Goal: Book appointment/travel/reservation

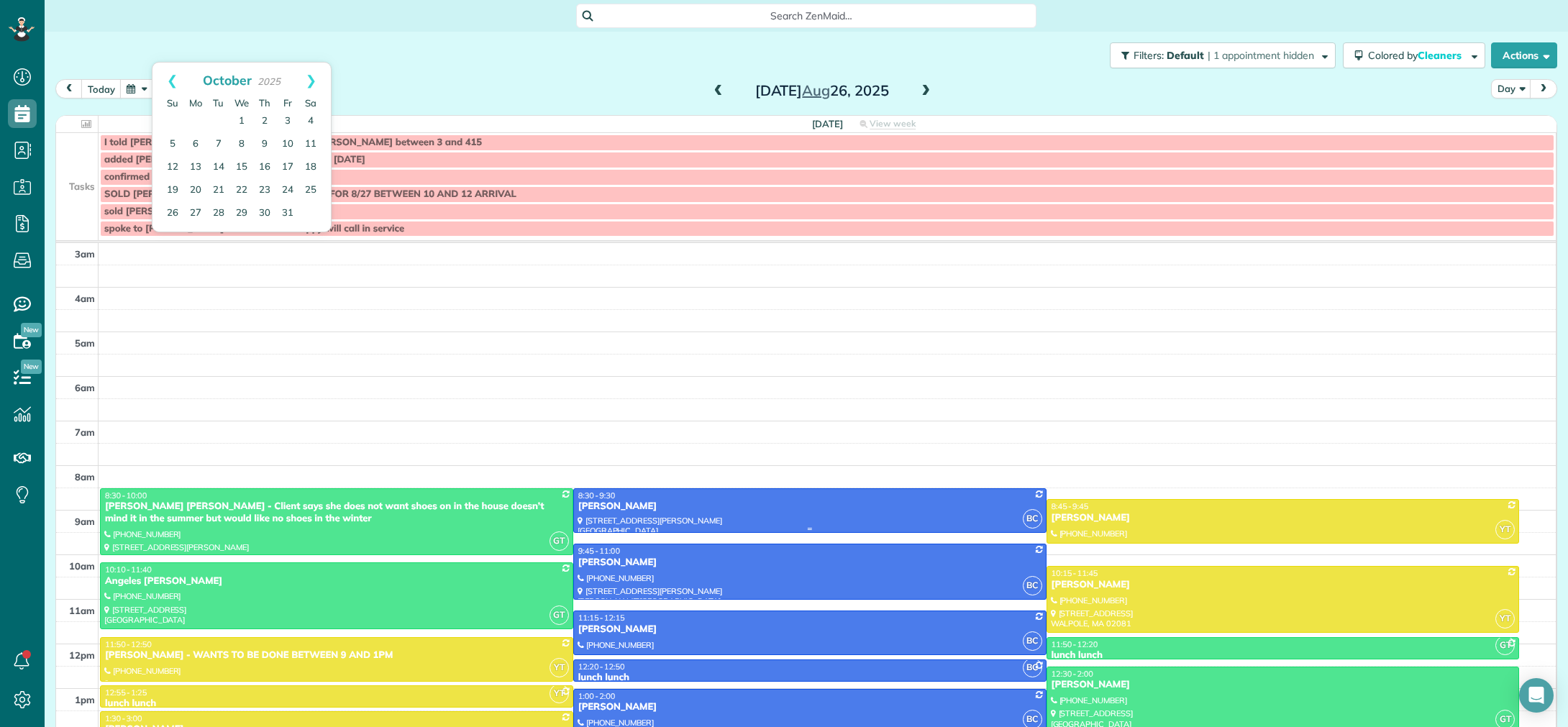
scroll to position [107, 0]
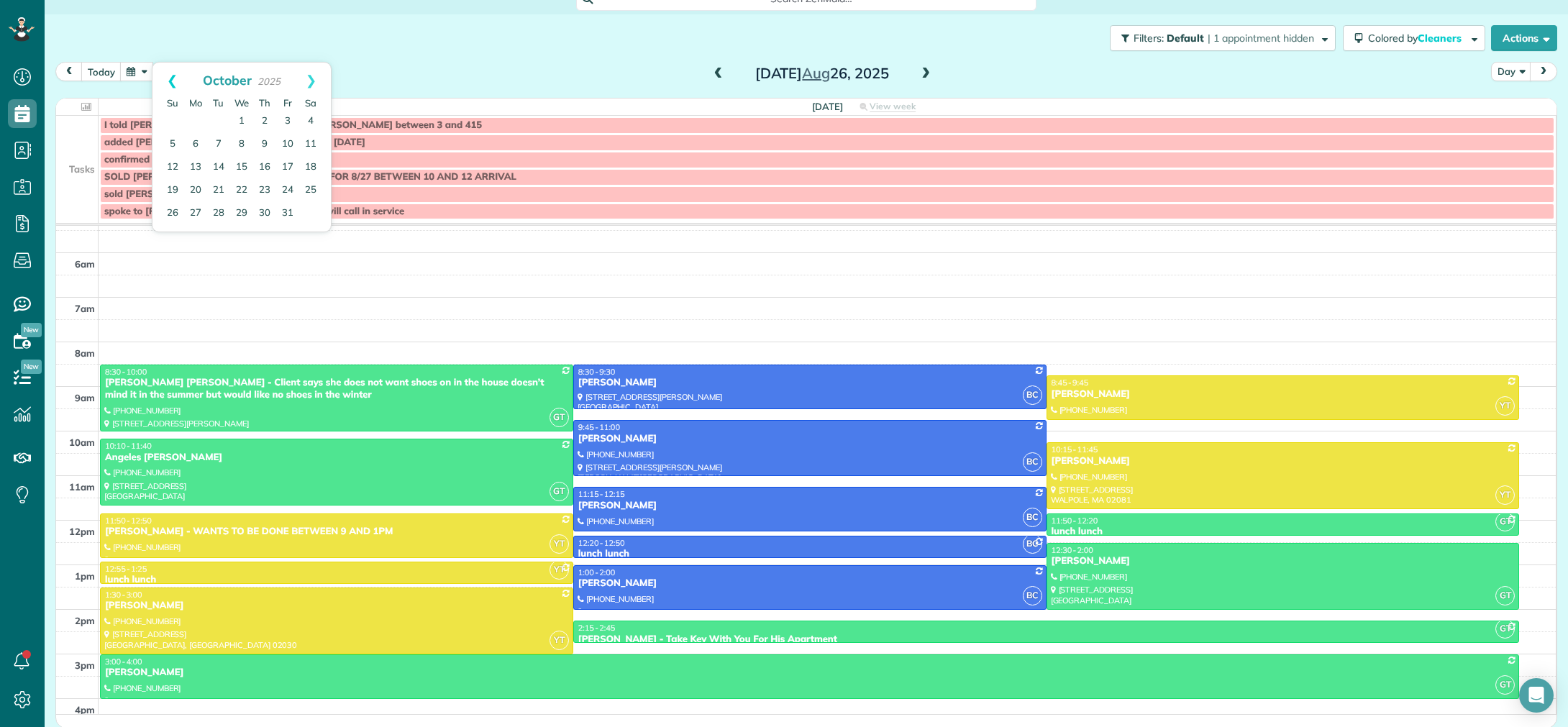
click at [170, 80] on link "Prev" at bounding box center [173, 81] width 40 height 36
click at [221, 141] on link "9" at bounding box center [219, 144] width 20 height 20
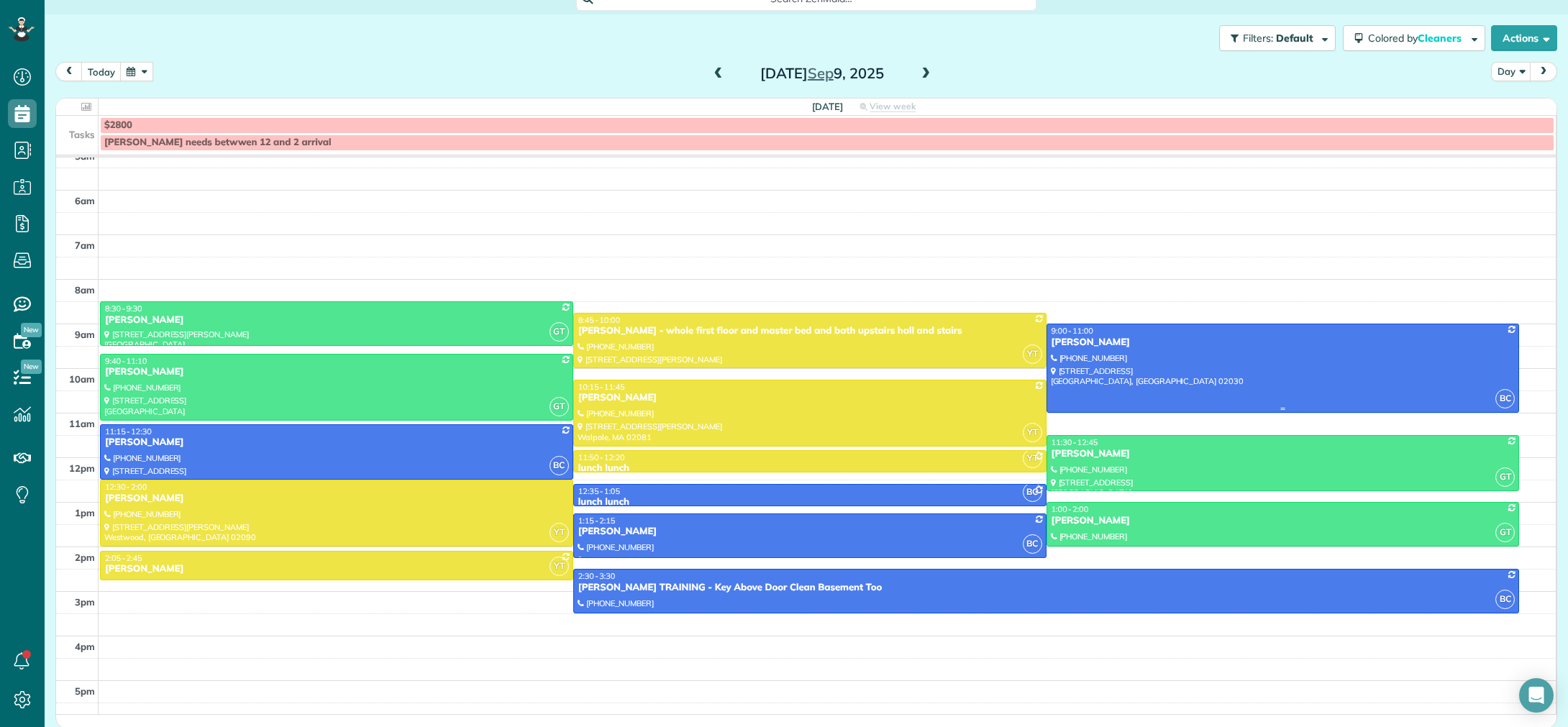
scroll to position [111, 0]
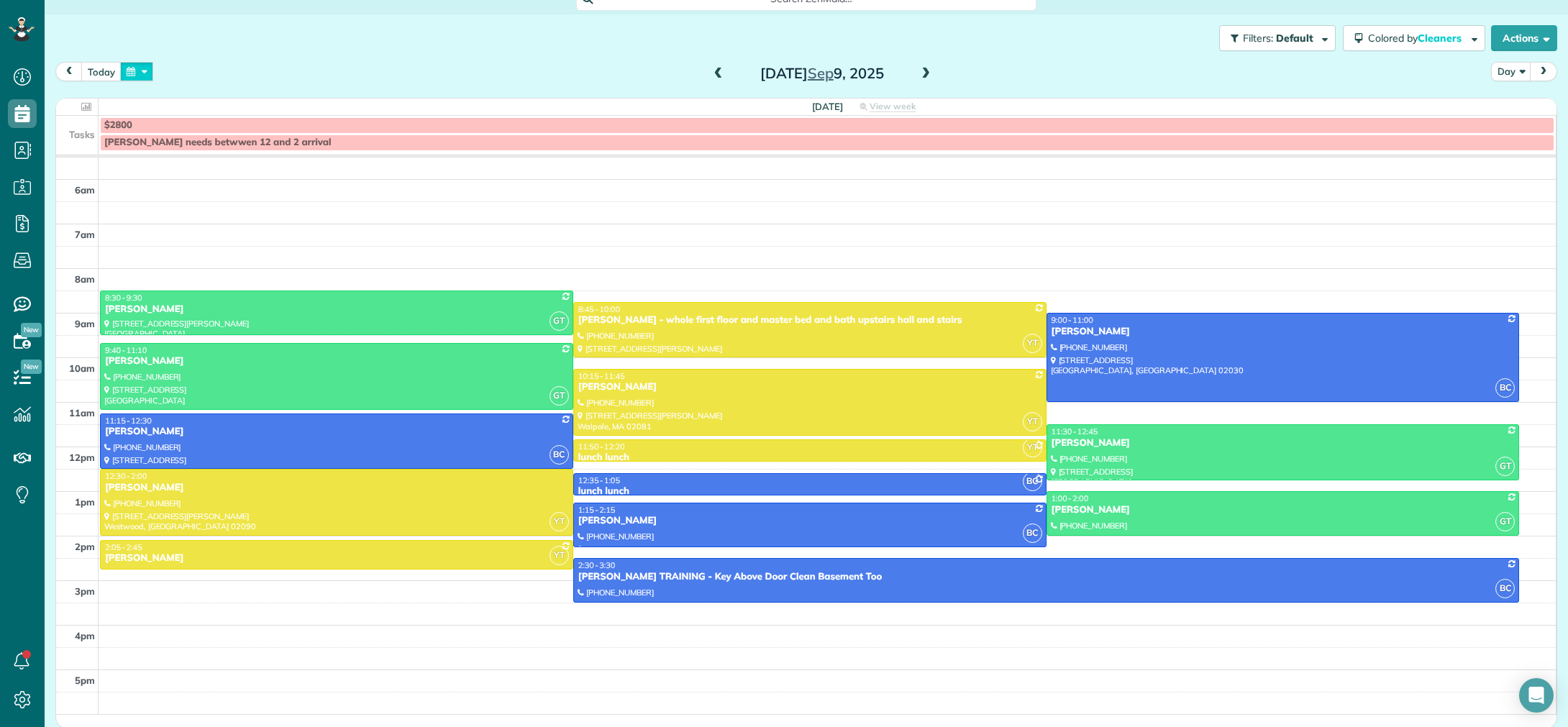
click at [128, 77] on button "button" at bounding box center [137, 71] width 33 height 19
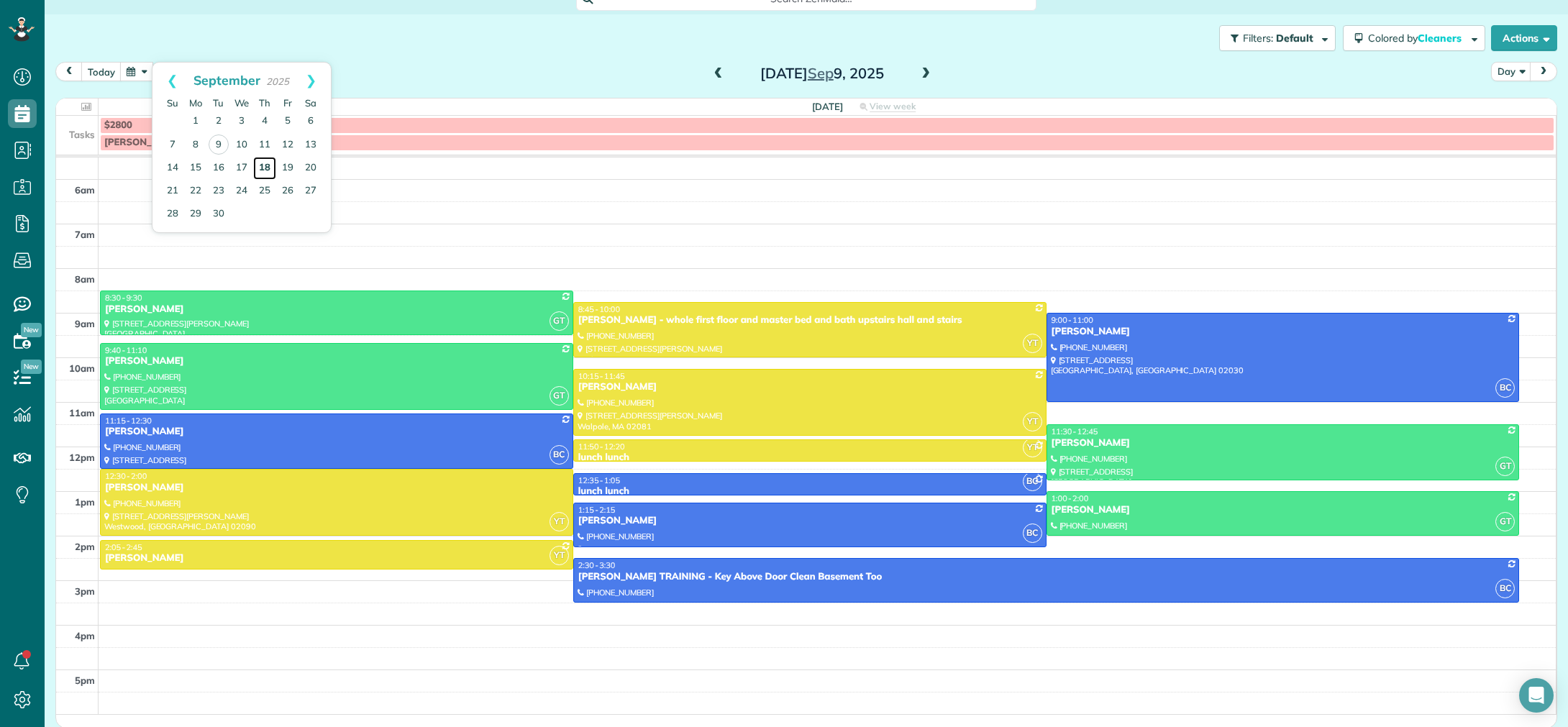
click at [267, 169] on link "18" at bounding box center [265, 168] width 23 height 23
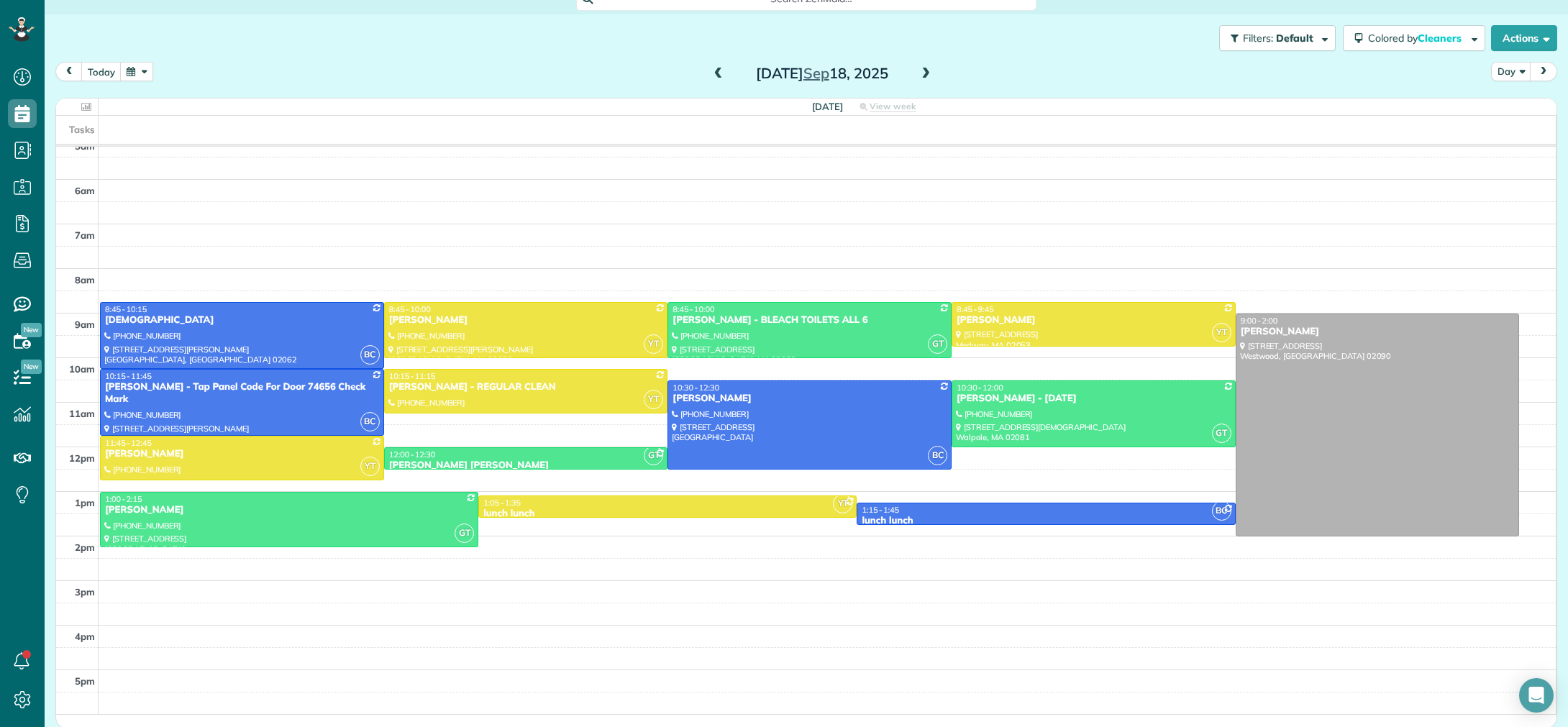
click at [722, 75] on span at bounding box center [718, 74] width 16 height 13
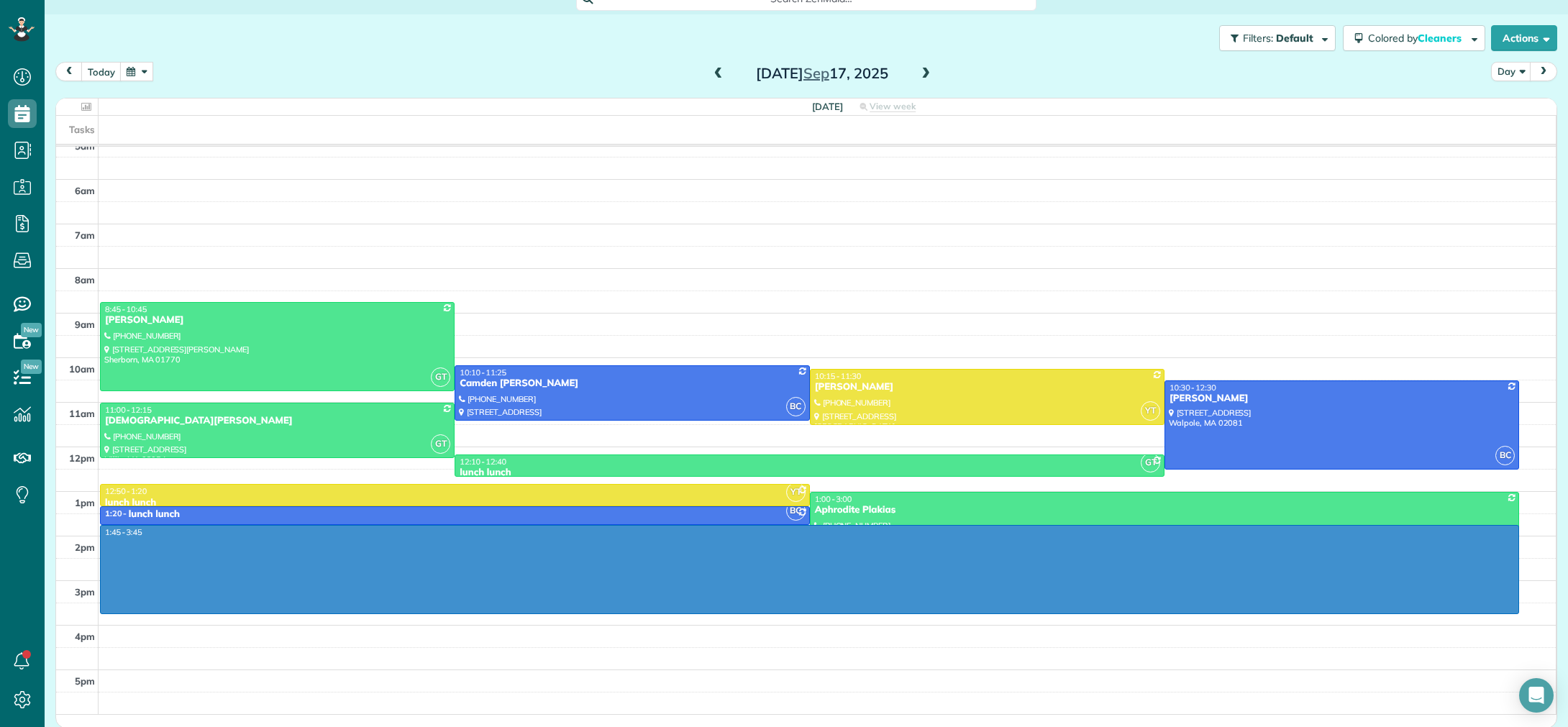
drag, startPoint x: 694, startPoint y: 531, endPoint x: 684, endPoint y: 604, distance: 73.7
click at [684, 604] on div "3am 4am 5am 6am 7am 8am 9am 10am 11am 12pm 1pm 2pm 3pm 4pm 5pm 1:45 - 3:45 GT 8…" at bounding box center [805, 380] width 1500 height 668
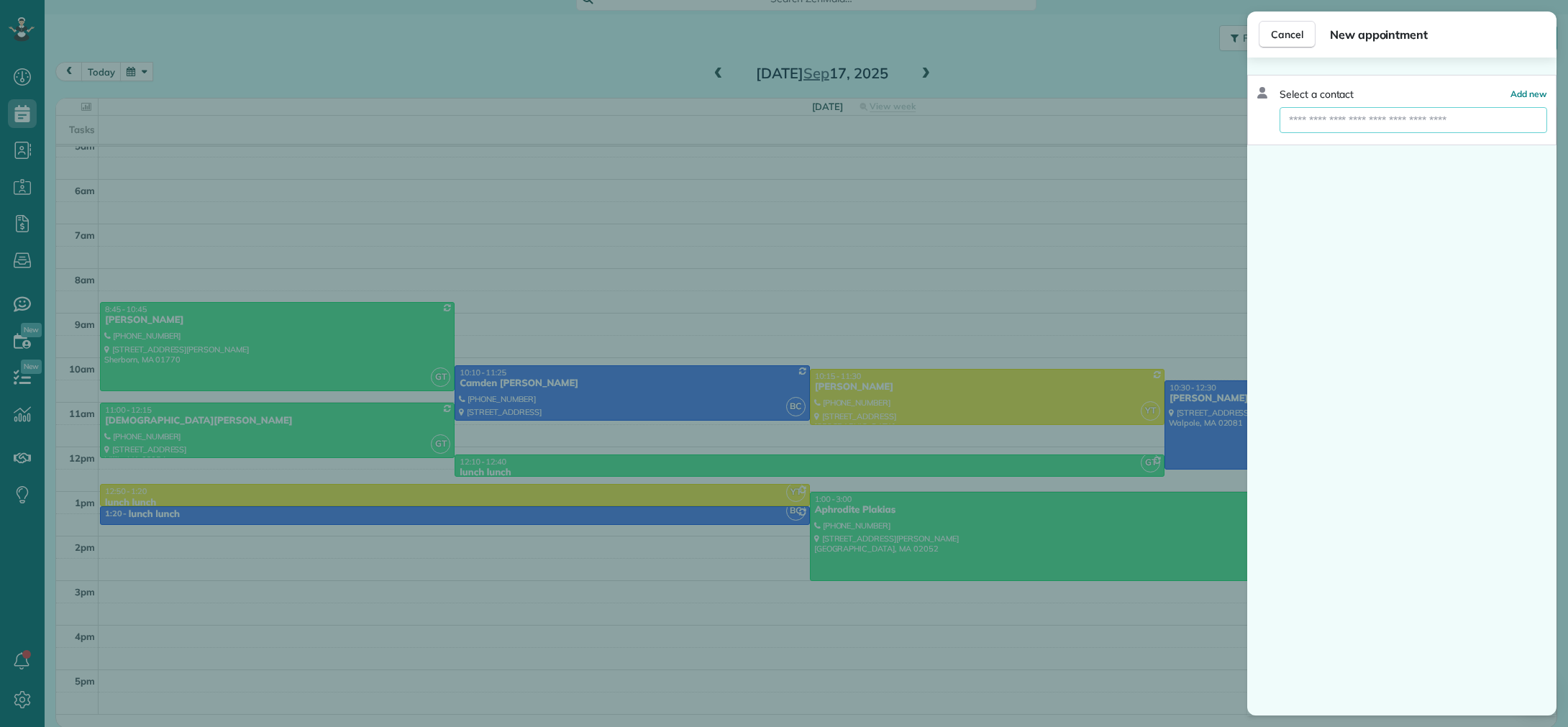
click at [1373, 118] on input "text" at bounding box center [1413, 120] width 268 height 26
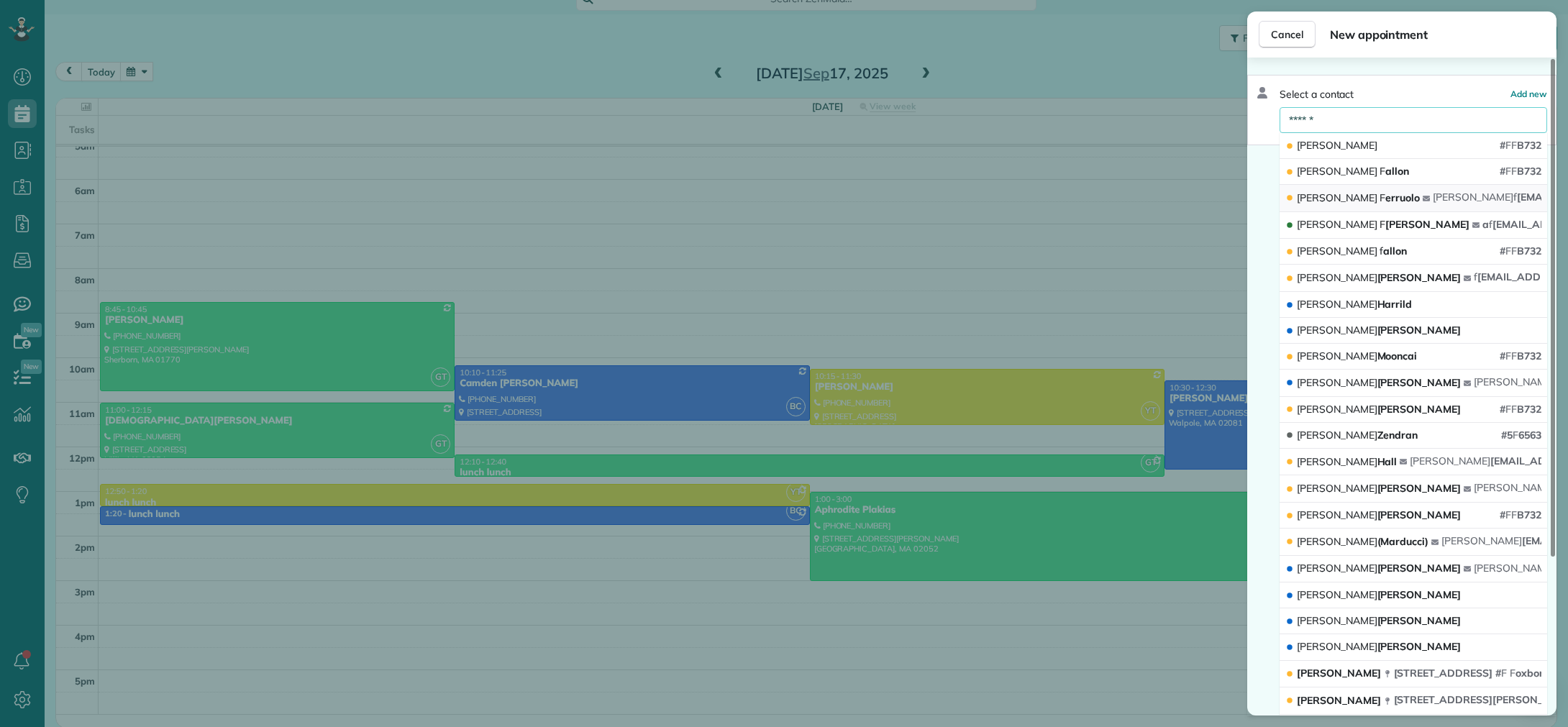
type input "******"
click at [1380, 196] on span "F" at bounding box center [1383, 197] width 6 height 13
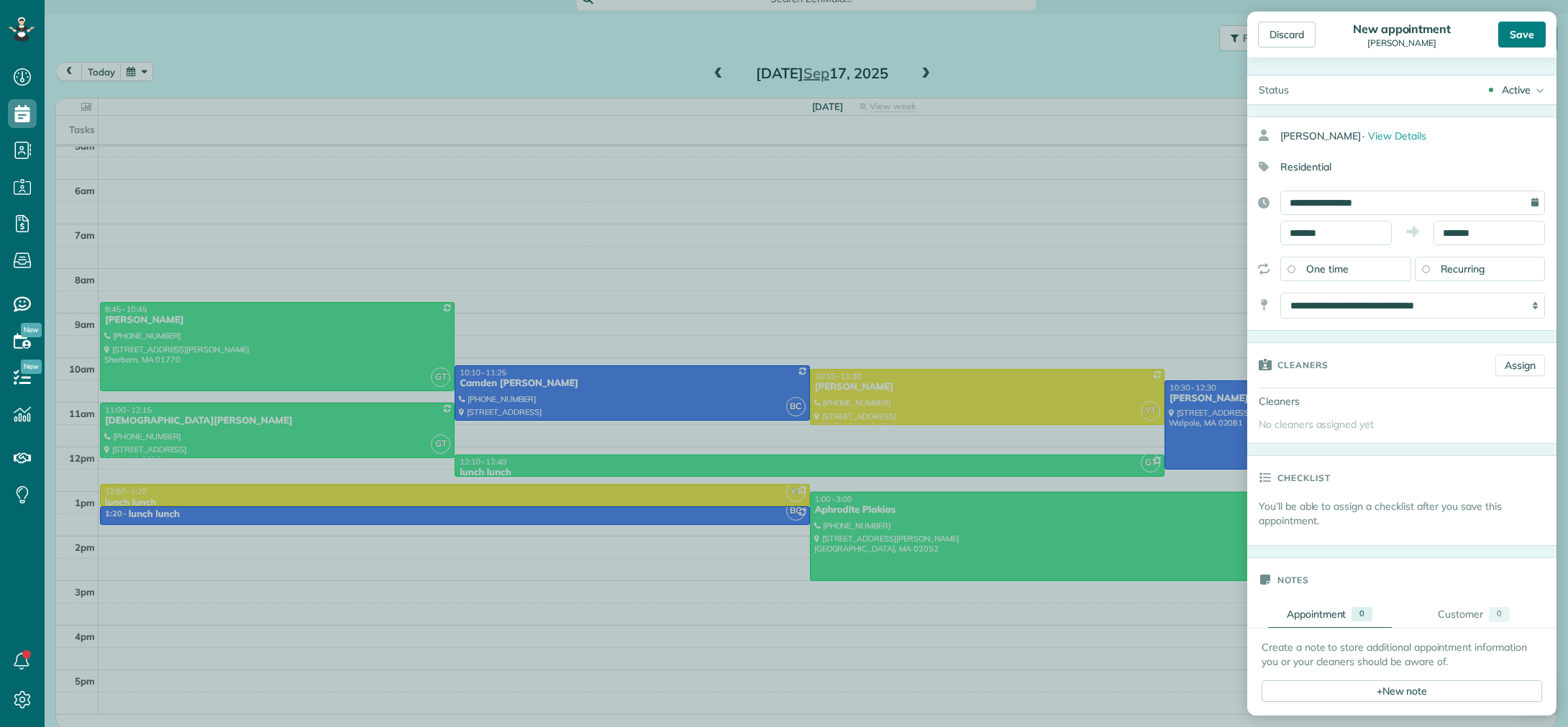
click at [1533, 42] on div "Save" at bounding box center [1522, 35] width 48 height 26
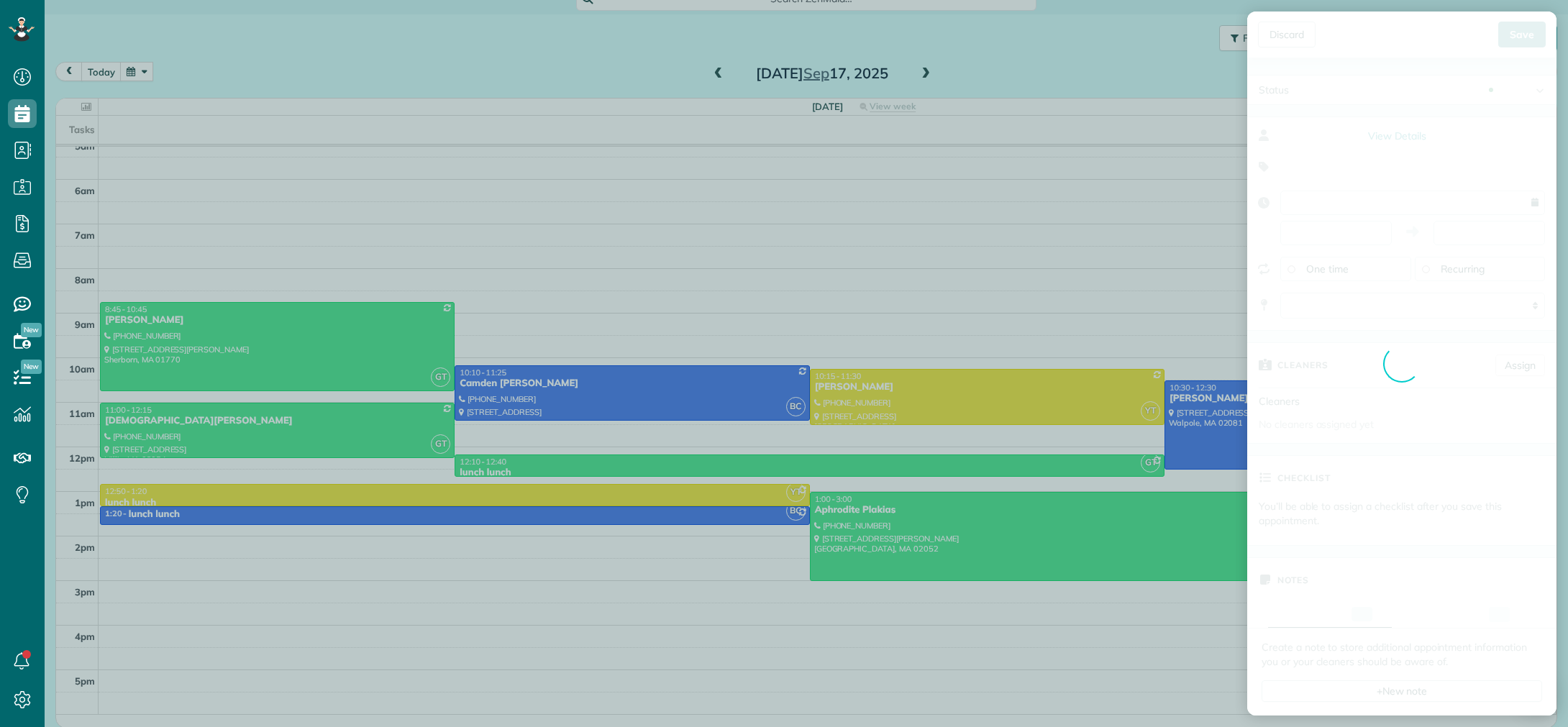
scroll to position [87, 0]
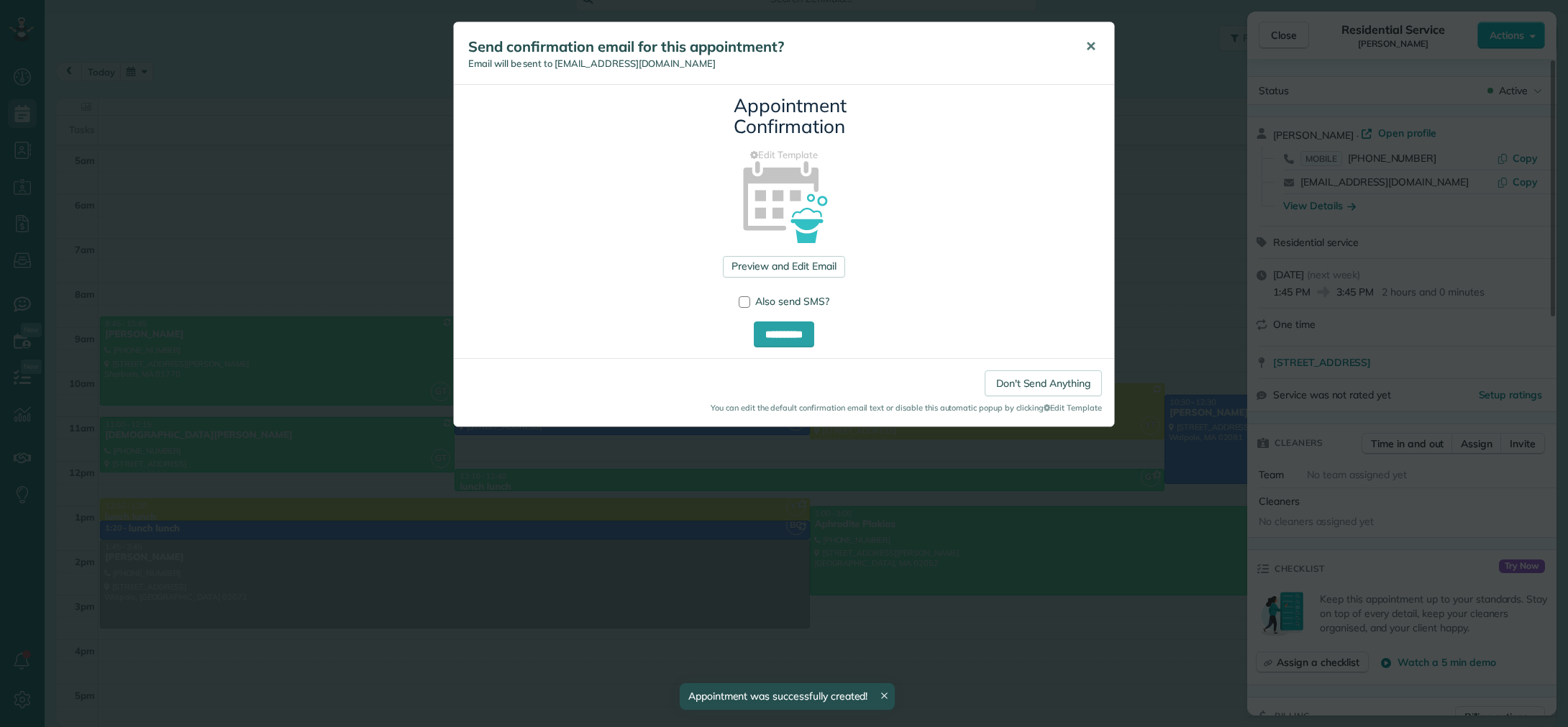
click at [1088, 41] on span "✕" at bounding box center [1091, 47] width 11 height 17
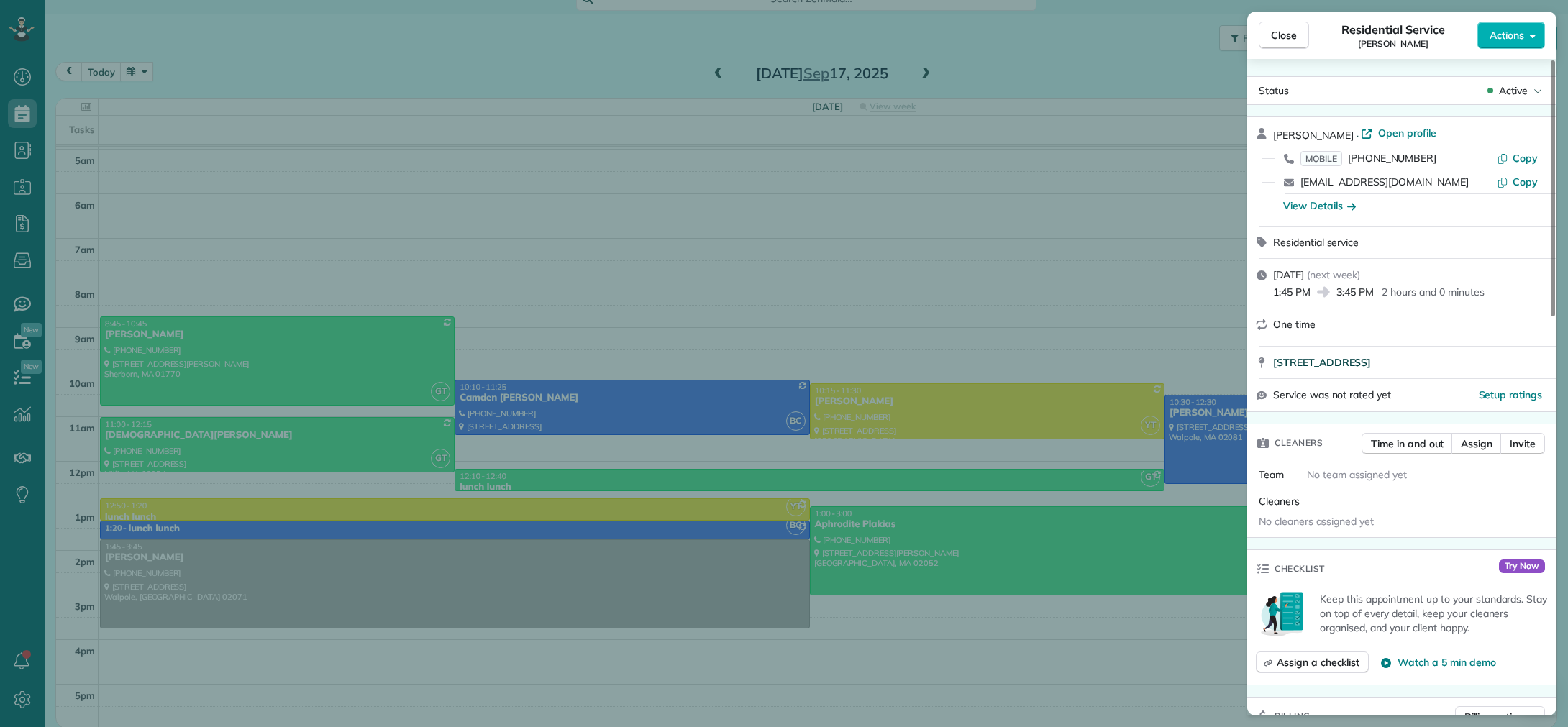
click at [1293, 364] on span "[STREET_ADDRESS]" at bounding box center [1323, 362] width 98 height 15
click at [1267, 38] on button "Close" at bounding box center [1284, 35] width 51 height 28
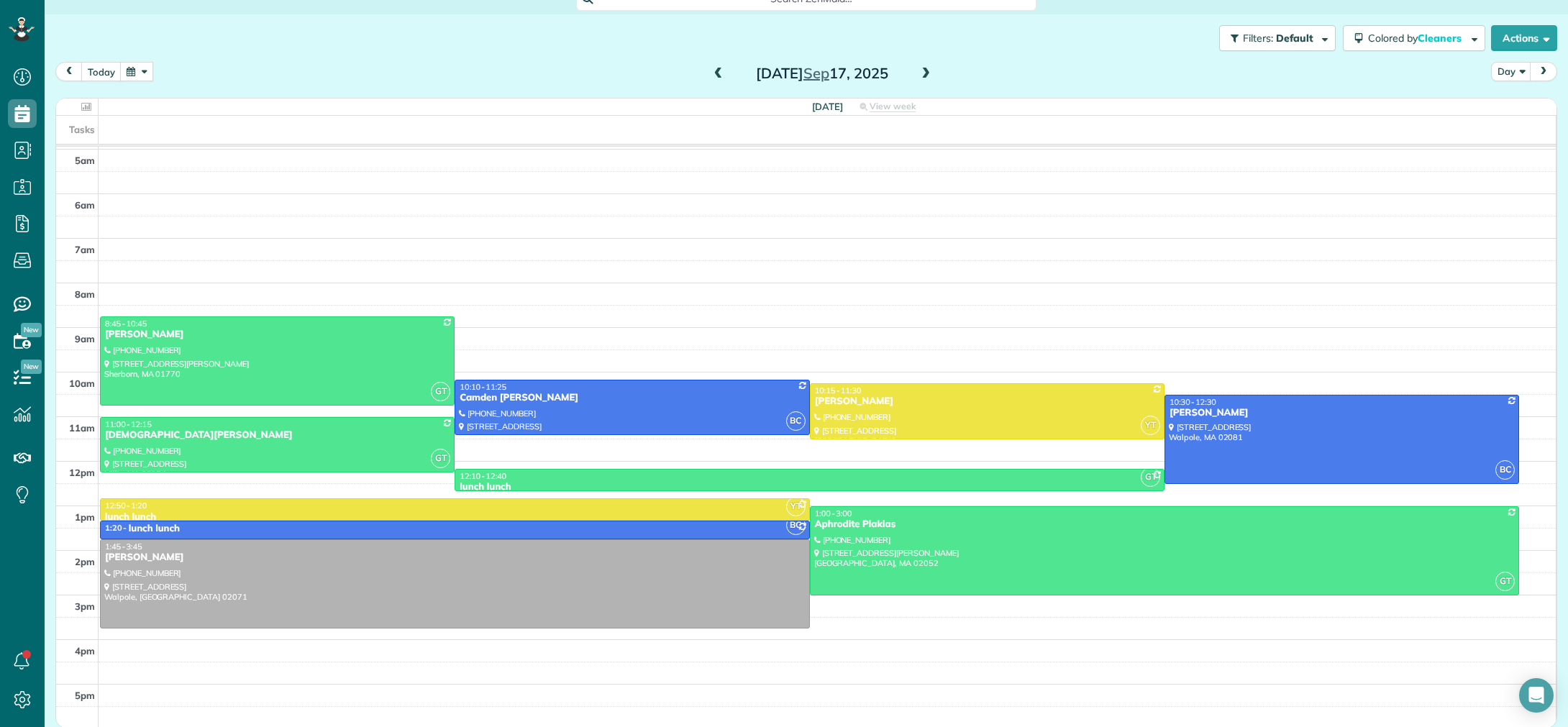
click at [123, 73] on button "button" at bounding box center [137, 71] width 33 height 19
click at [263, 120] on link "4" at bounding box center [265, 121] width 23 height 23
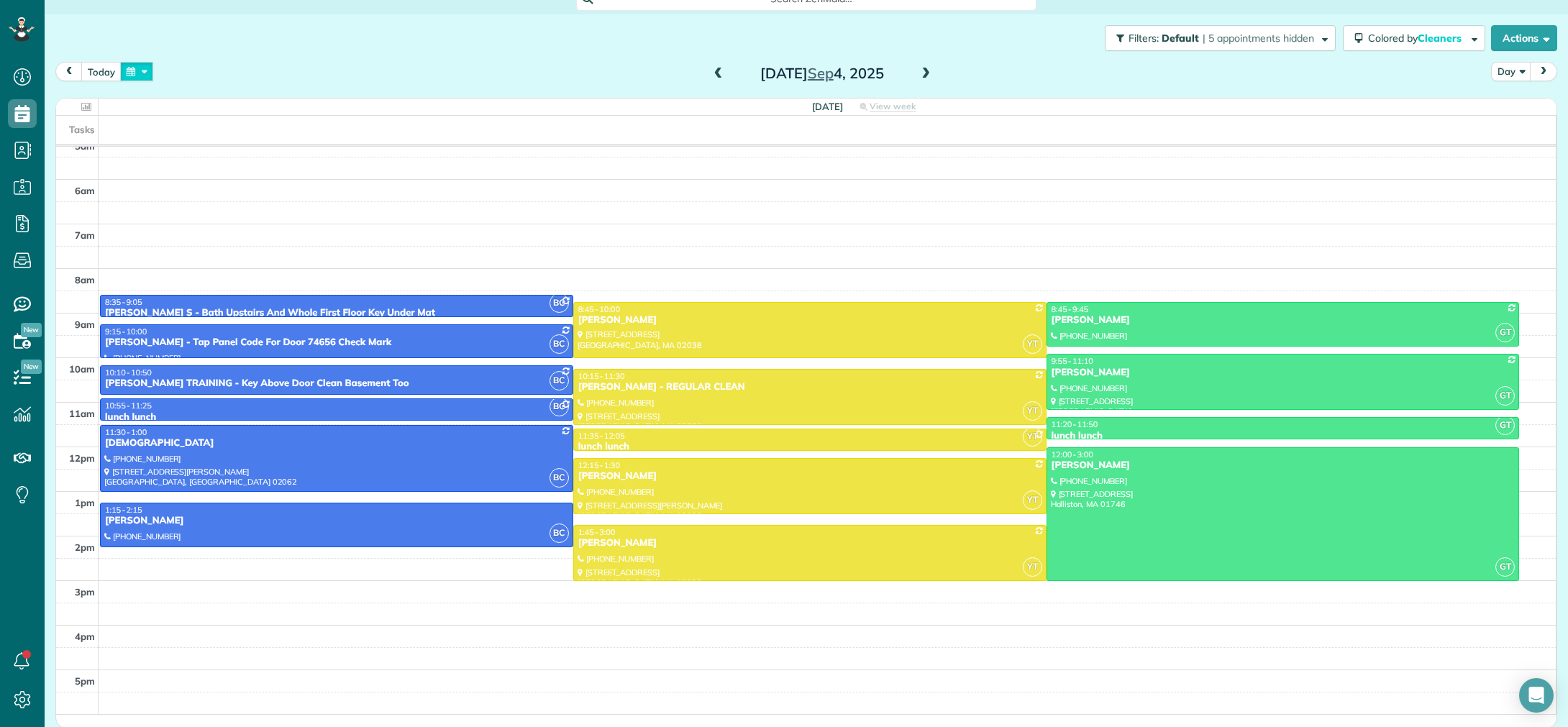
click at [133, 73] on button "button" at bounding box center [137, 71] width 33 height 19
click at [272, 144] on link "11" at bounding box center [265, 145] width 23 height 23
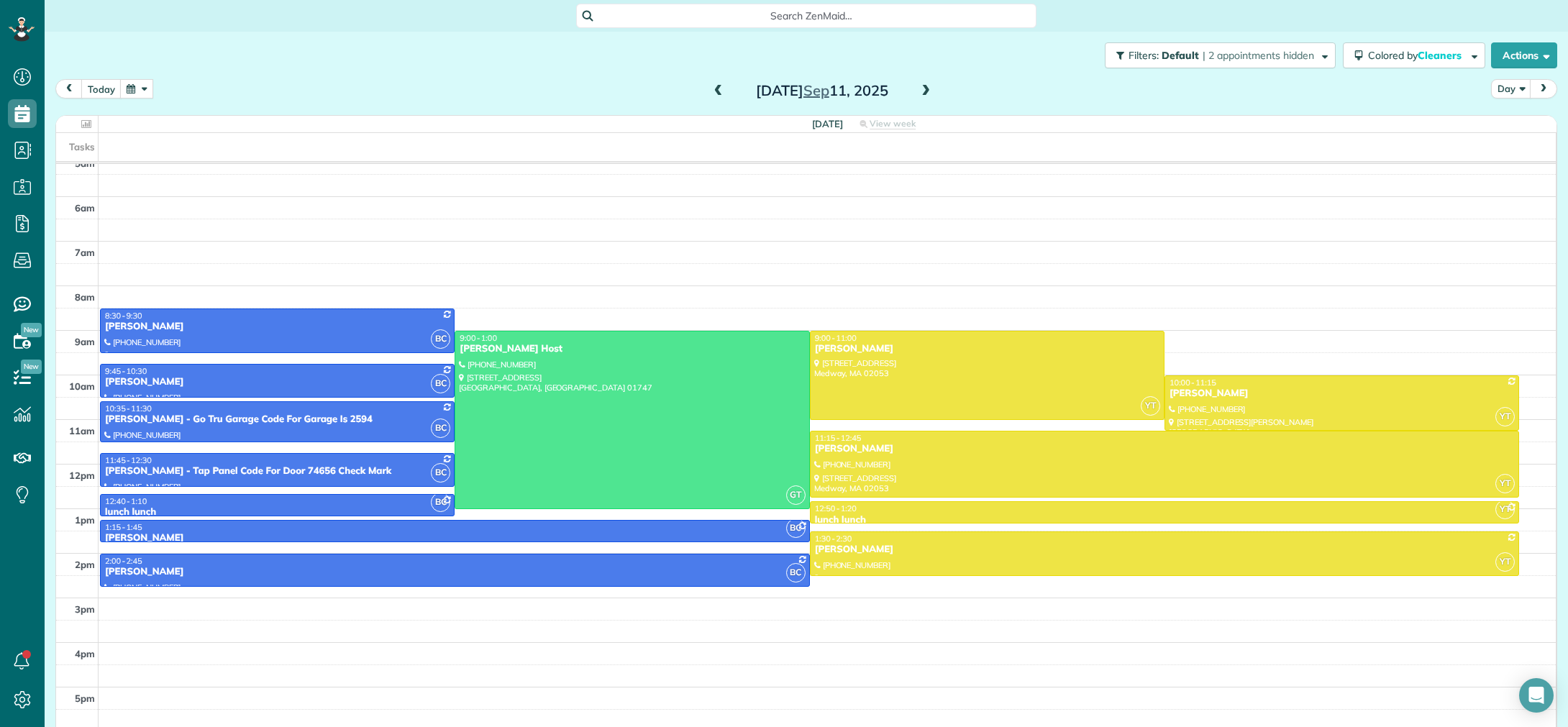
scroll to position [3, 0]
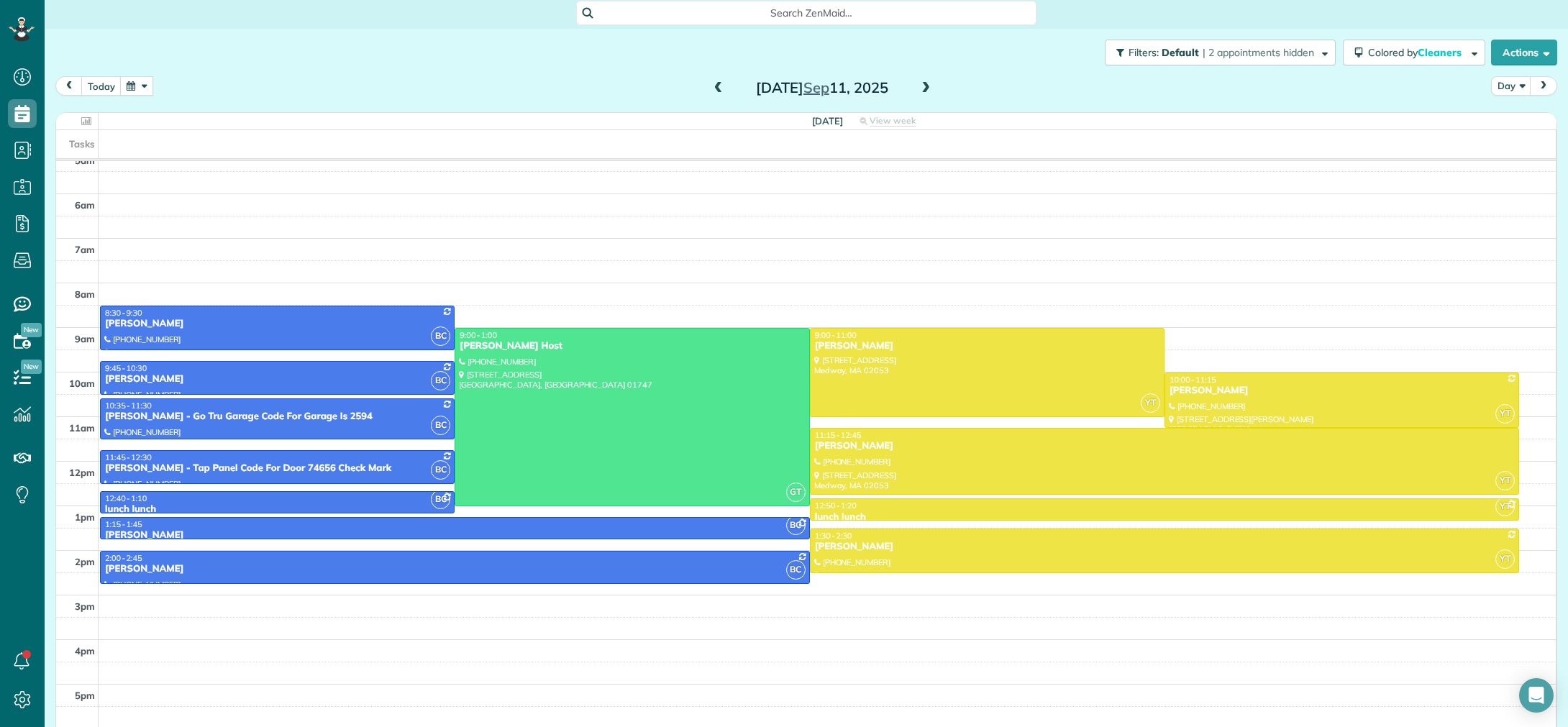
click at [714, 90] on span at bounding box center [718, 88] width 16 height 13
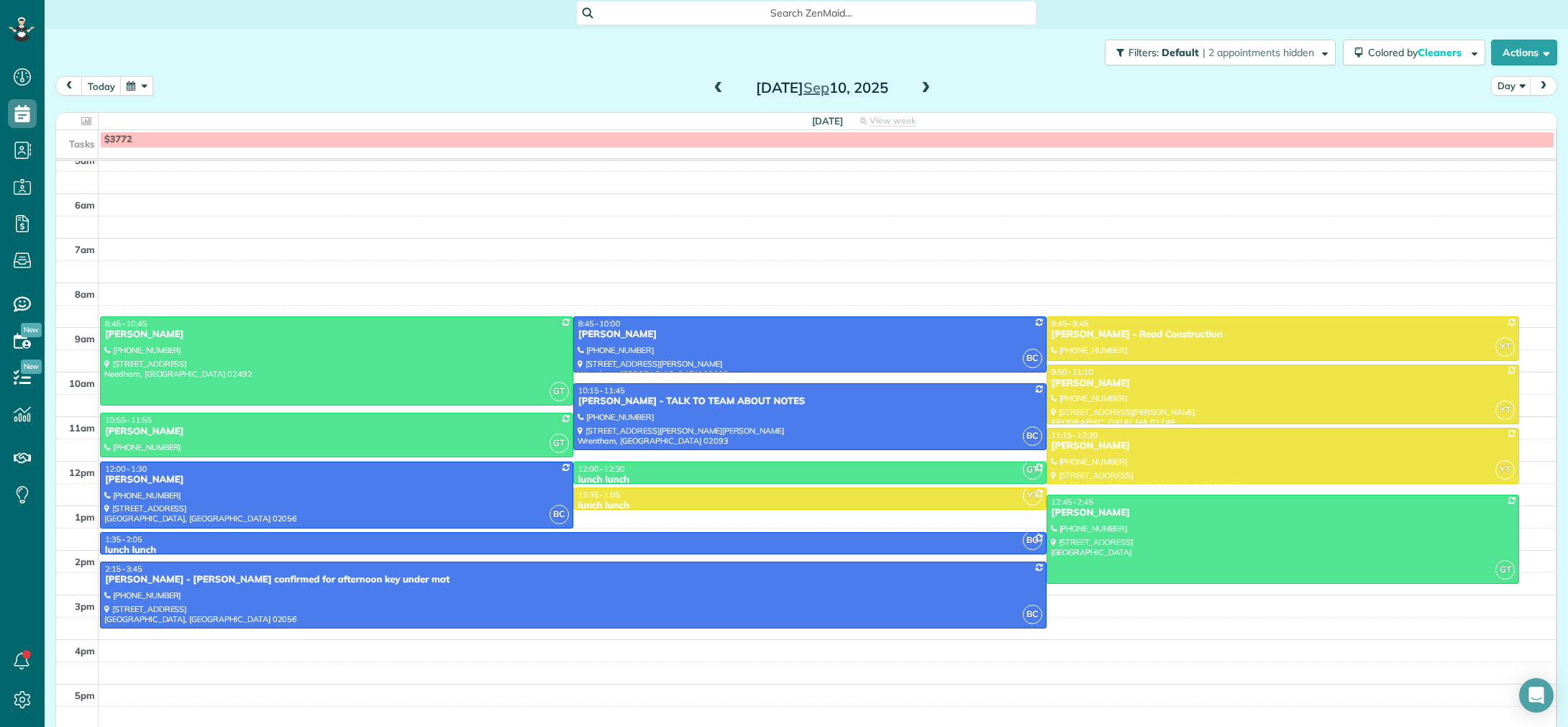
click at [717, 87] on span at bounding box center [718, 88] width 16 height 13
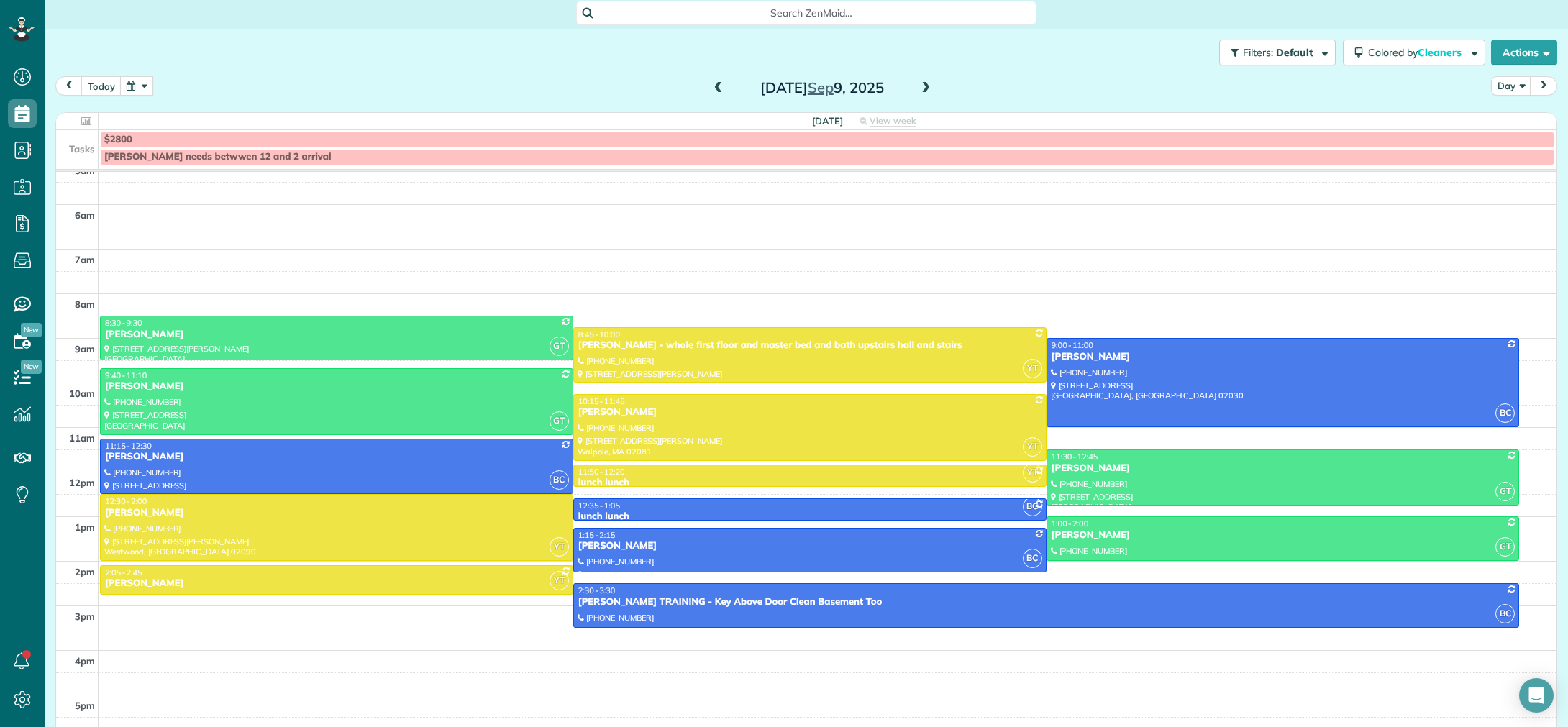
click at [723, 91] on span at bounding box center [718, 88] width 16 height 13
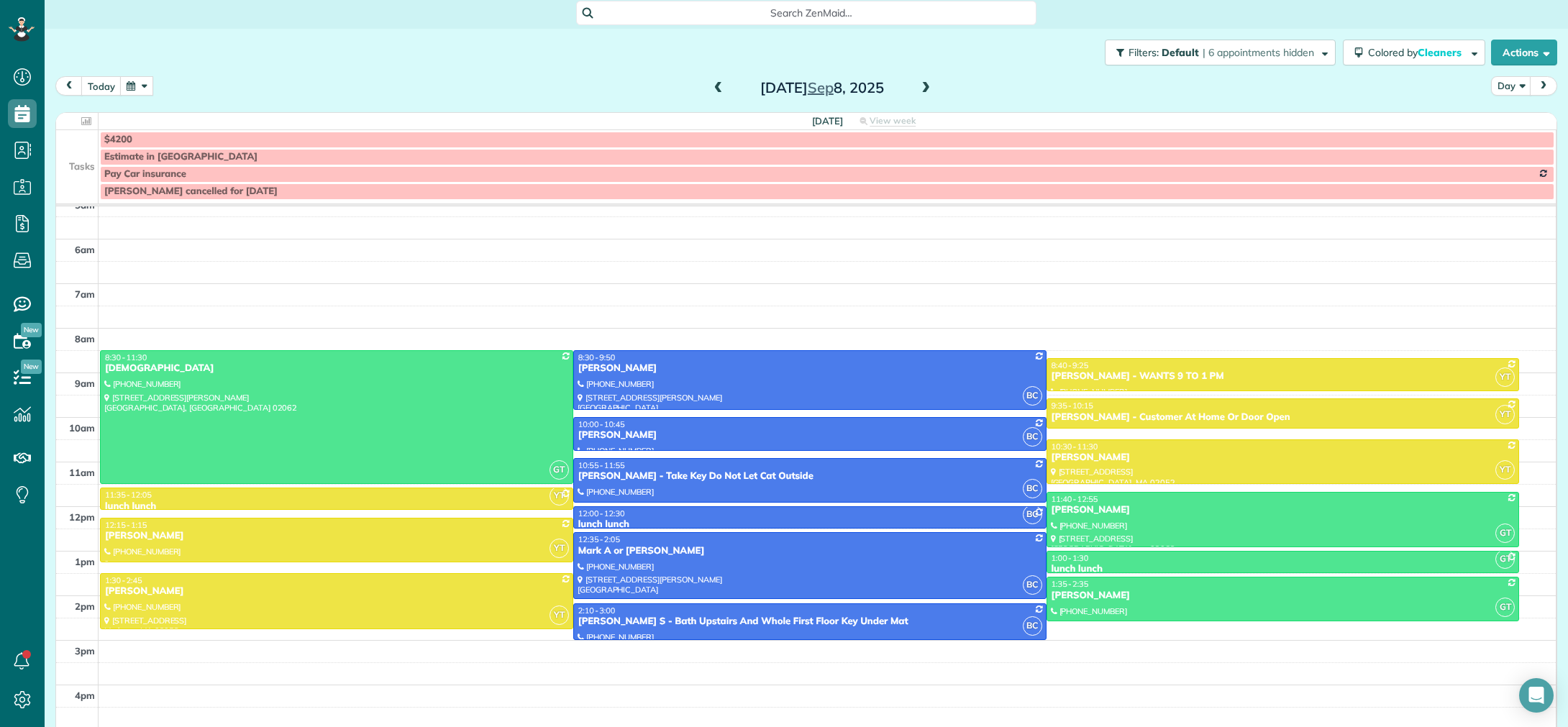
click at [933, 89] on span at bounding box center [926, 88] width 16 height 13
